Goal: Obtain resource: Obtain resource

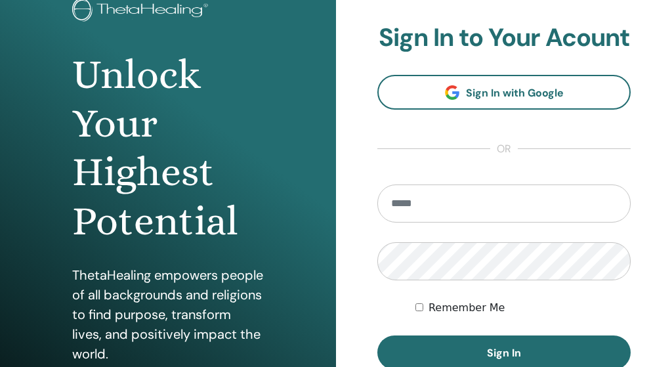
scroll to position [93, 0]
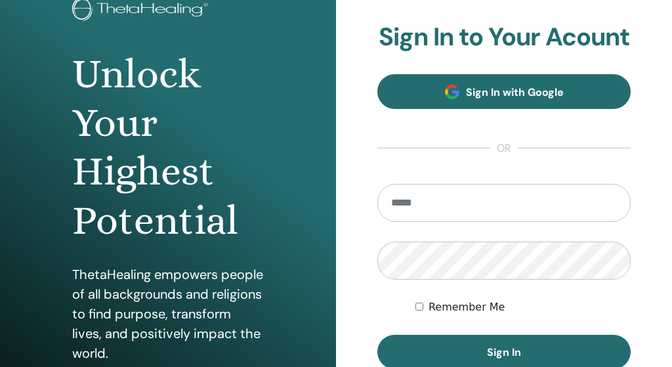
click at [541, 94] on span "Sign In with Google" at bounding box center [515, 92] width 98 height 14
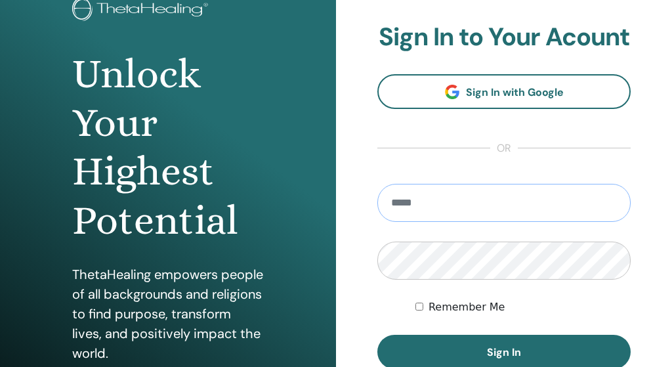
click at [460, 204] on input "email" at bounding box center [503, 203] width 253 height 38
type input "*"
type input "**********"
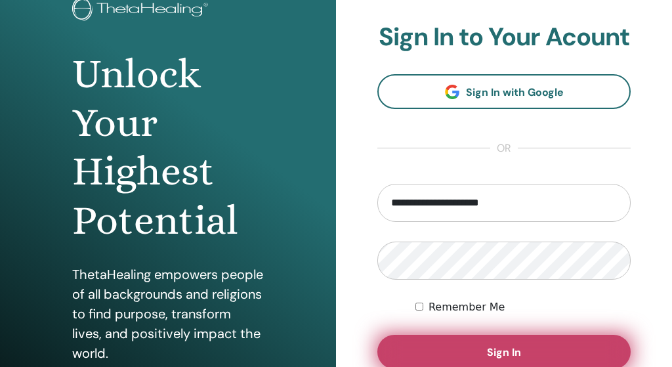
click at [576, 343] on button "Sign In" at bounding box center [503, 352] width 253 height 34
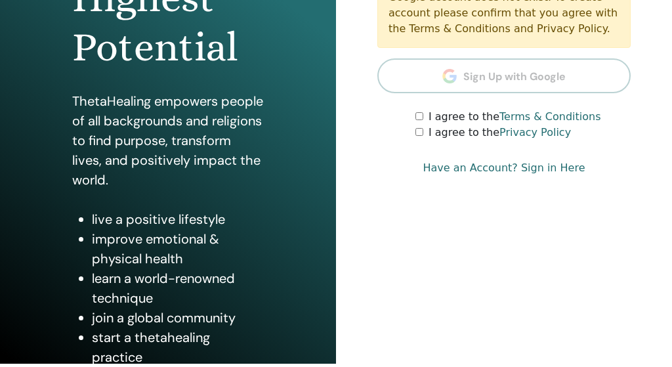
scroll to position [266, 0]
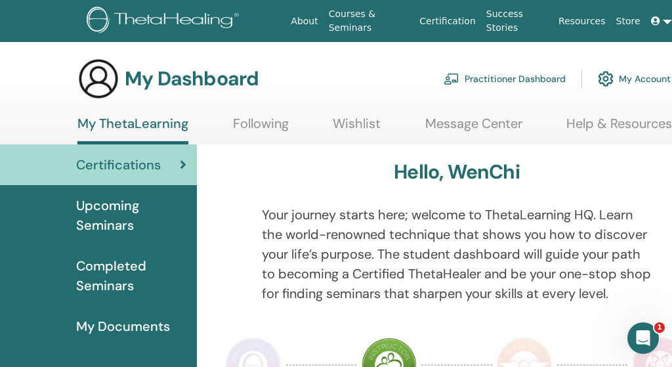
click at [462, 13] on link "Certification" at bounding box center [447, 21] width 66 height 24
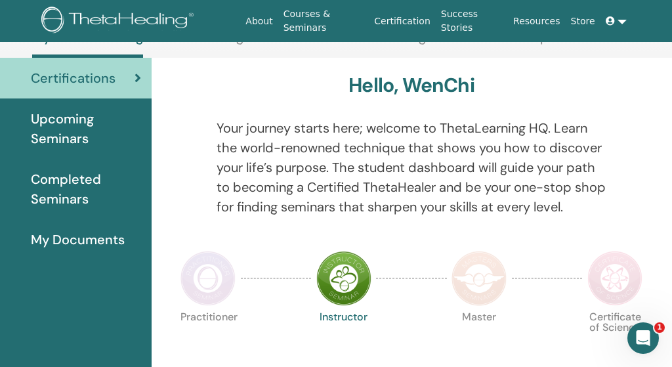
scroll to position [88, 45]
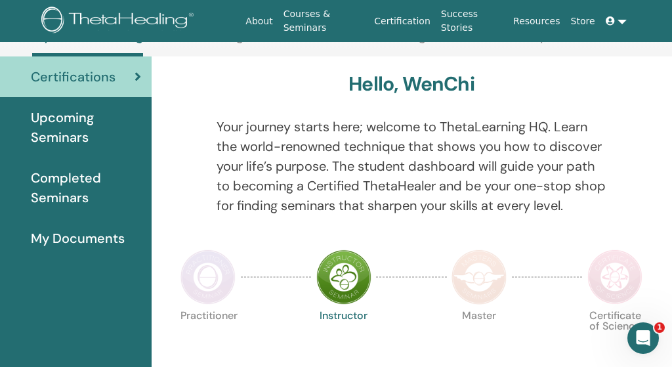
click at [349, 272] on img at bounding box center [343, 276] width 55 height 55
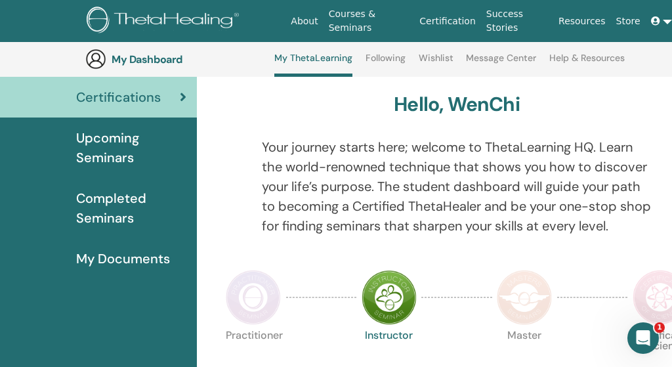
scroll to position [84, 0]
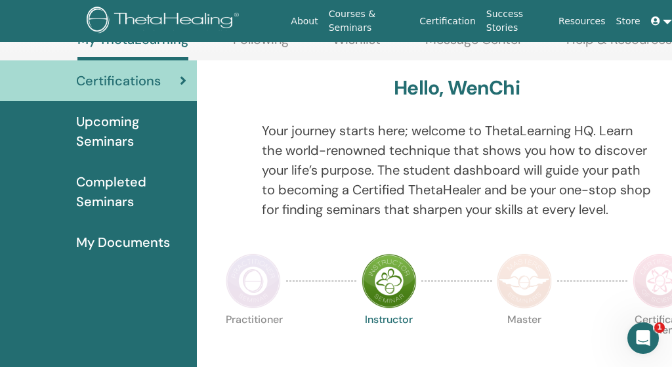
click at [154, 234] on span "My Documents" at bounding box center [123, 242] width 94 height 20
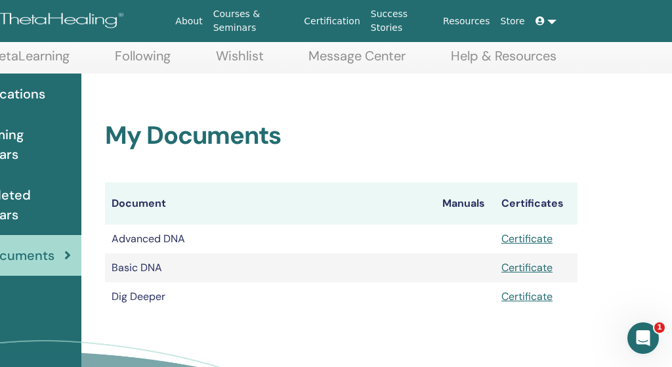
scroll to position [91, 115]
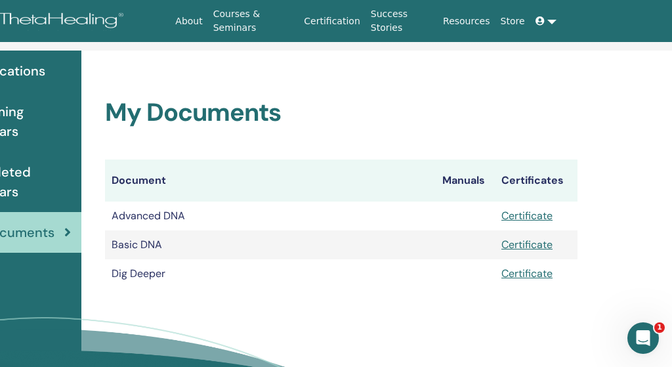
click at [524, 217] on link "Certificate" at bounding box center [526, 216] width 51 height 14
click at [518, 275] on link "Certificate" at bounding box center [526, 273] width 51 height 14
click at [527, 213] on link "Certificate" at bounding box center [526, 216] width 51 height 14
